Goal: Task Accomplishment & Management: Manage account settings

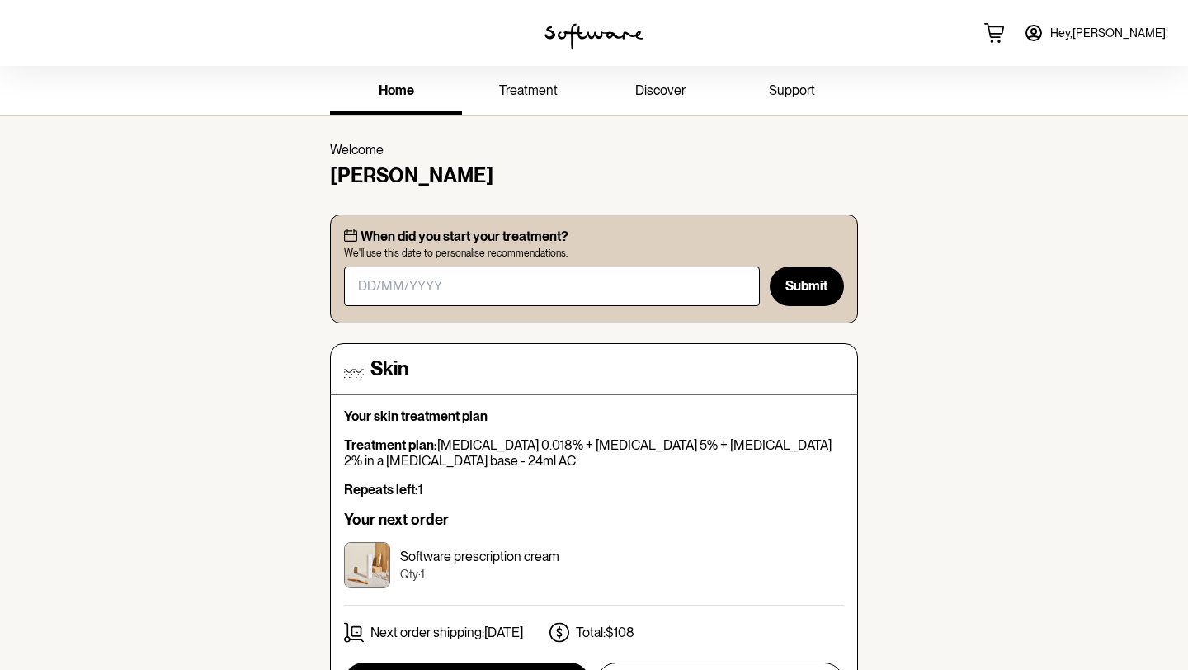
click at [512, 94] on span "treatment" at bounding box center [528, 91] width 59 height 16
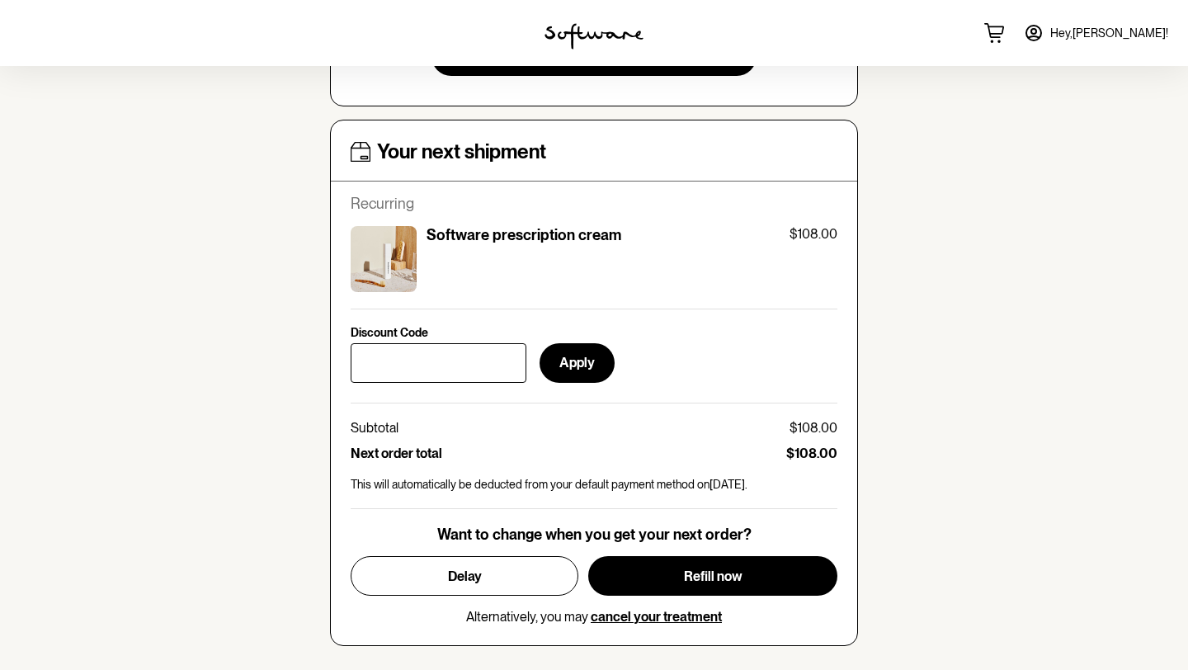
scroll to position [568, 0]
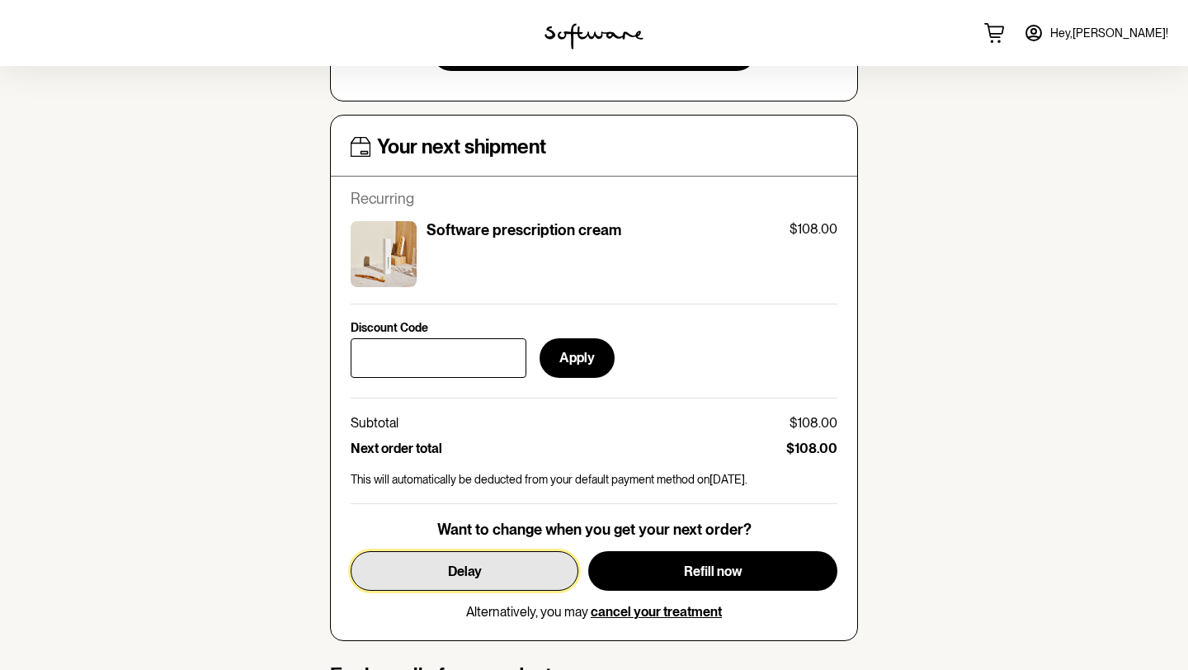
click at [497, 562] on button "Delay" at bounding box center [465, 571] width 228 height 40
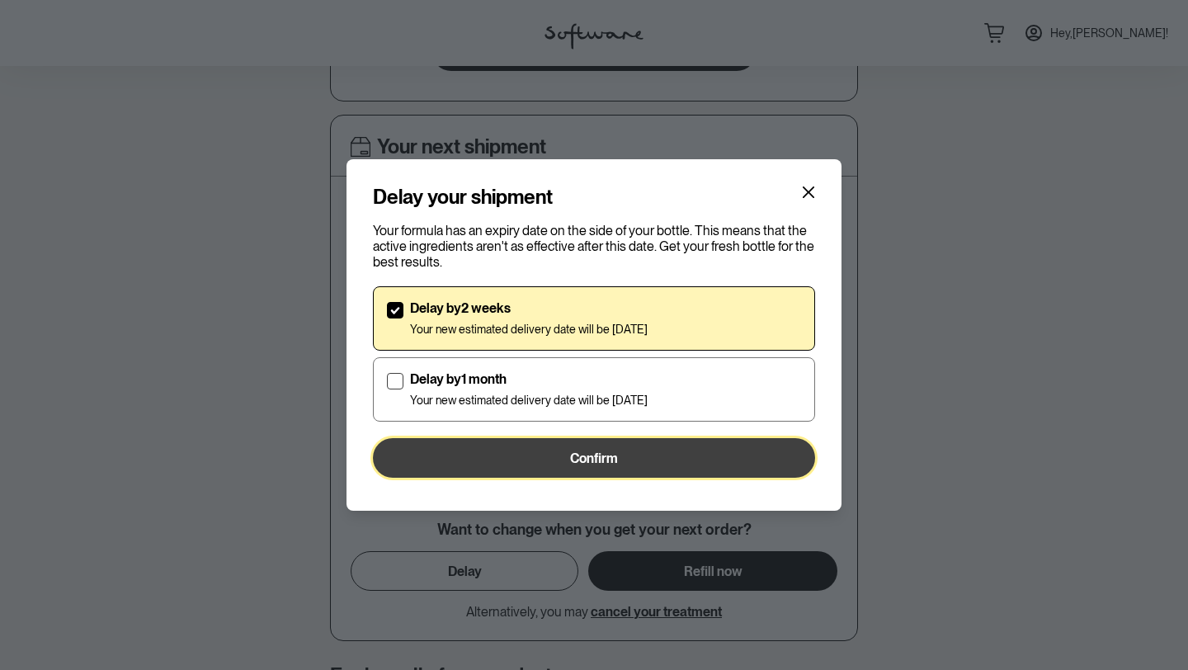
click at [597, 456] on span "Confirm" at bounding box center [594, 459] width 48 height 16
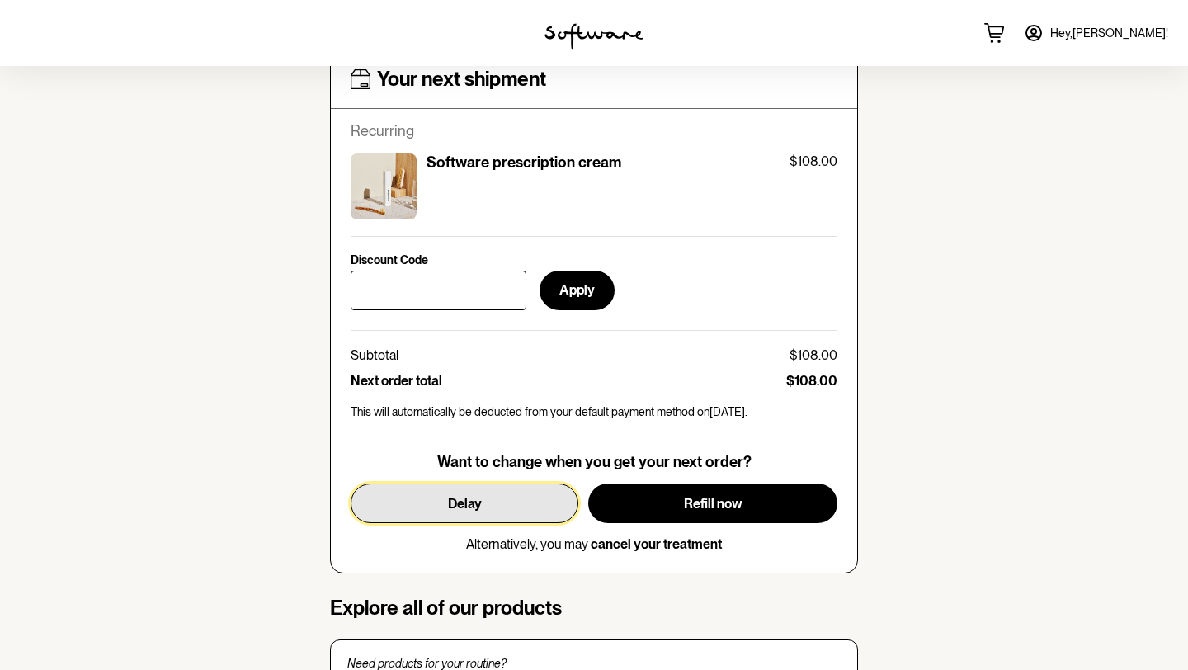
scroll to position [638, 0]
